Goal: Check status: Check status

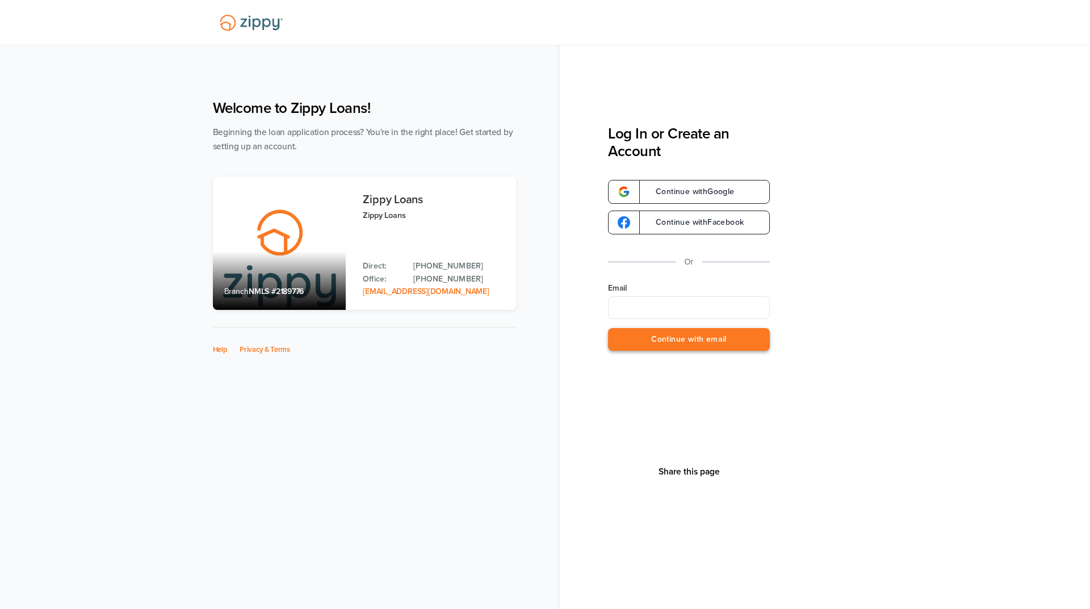
type input "**********"
click at [680, 342] on button "Continue with email" at bounding box center [689, 339] width 162 height 23
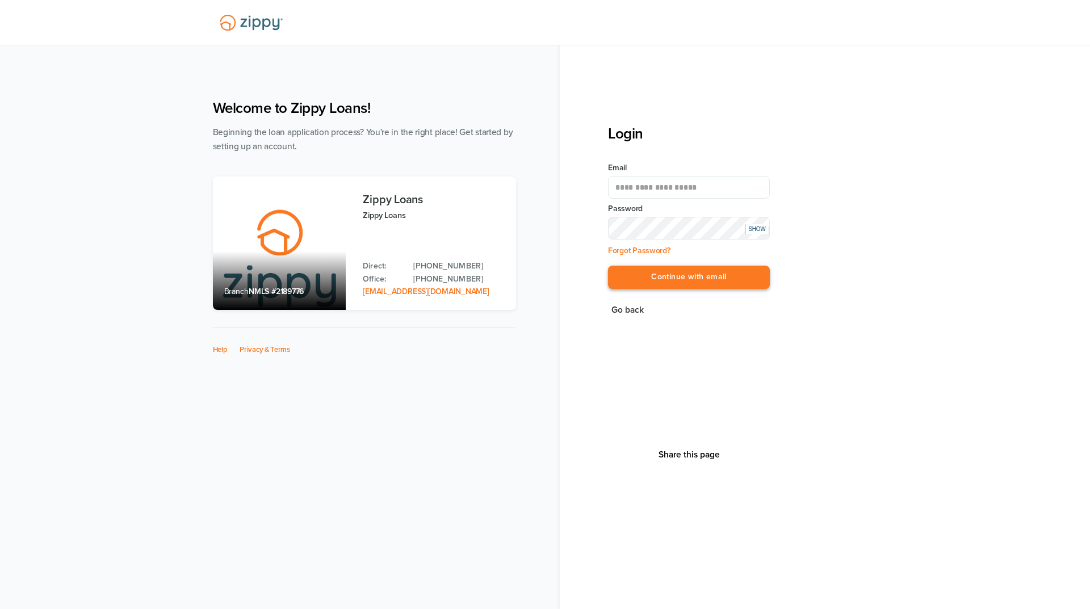
click at [658, 279] on button "Continue with email" at bounding box center [689, 277] width 162 height 23
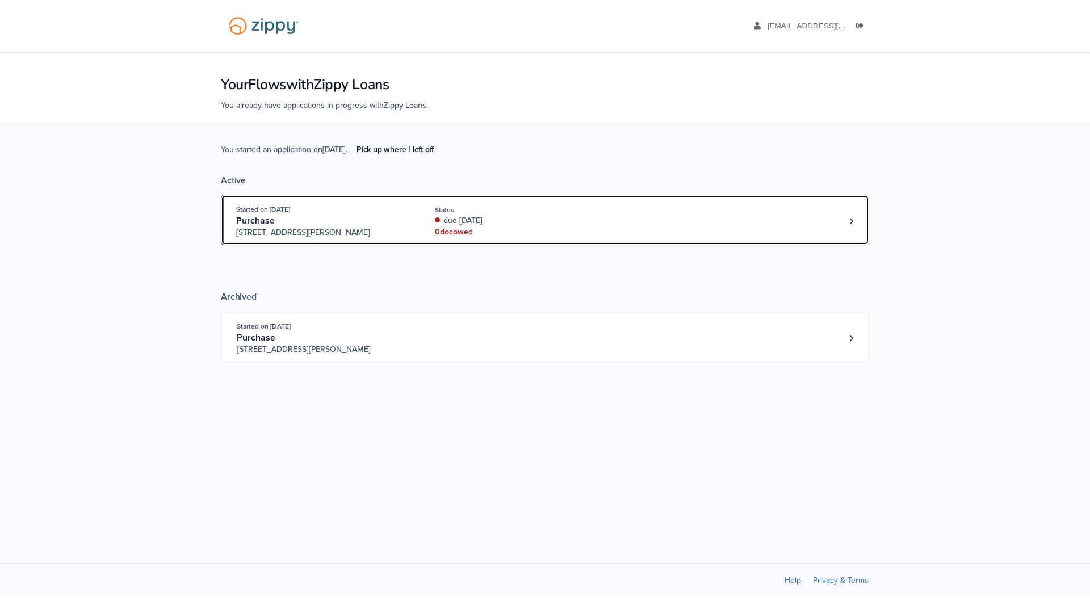
click at [409, 239] on link "Started on [DATE] Purchase [STREET_ADDRESS][PERSON_NAME] Status due [DATE] 0 do…" at bounding box center [545, 220] width 648 height 51
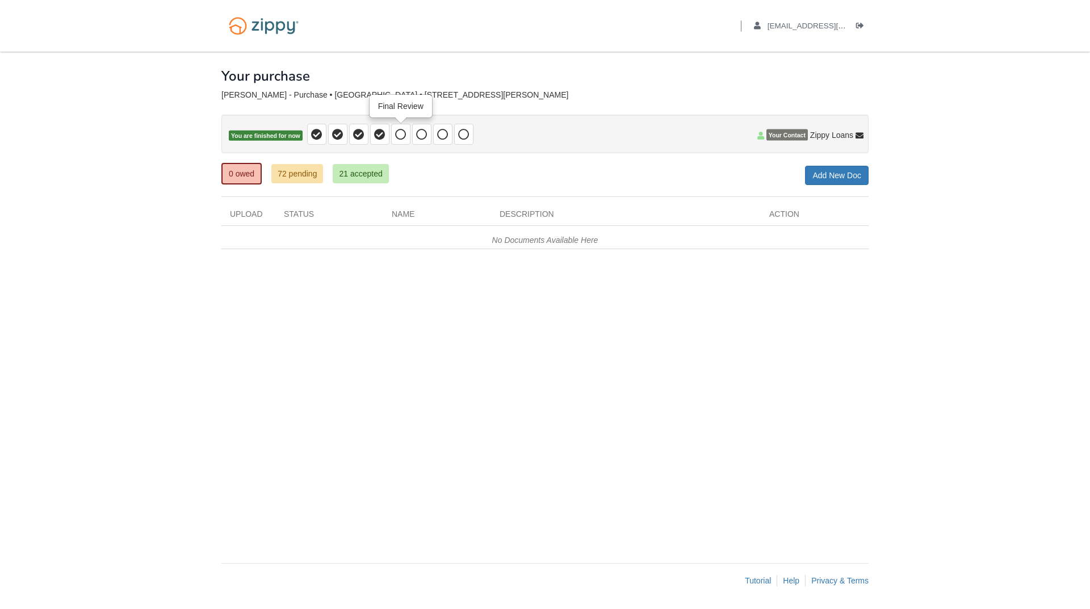
click at [404, 139] on icon at bounding box center [400, 134] width 11 height 11
click at [423, 140] on icon at bounding box center [421, 134] width 11 height 11
